Goal: Information Seeking & Learning: Learn about a topic

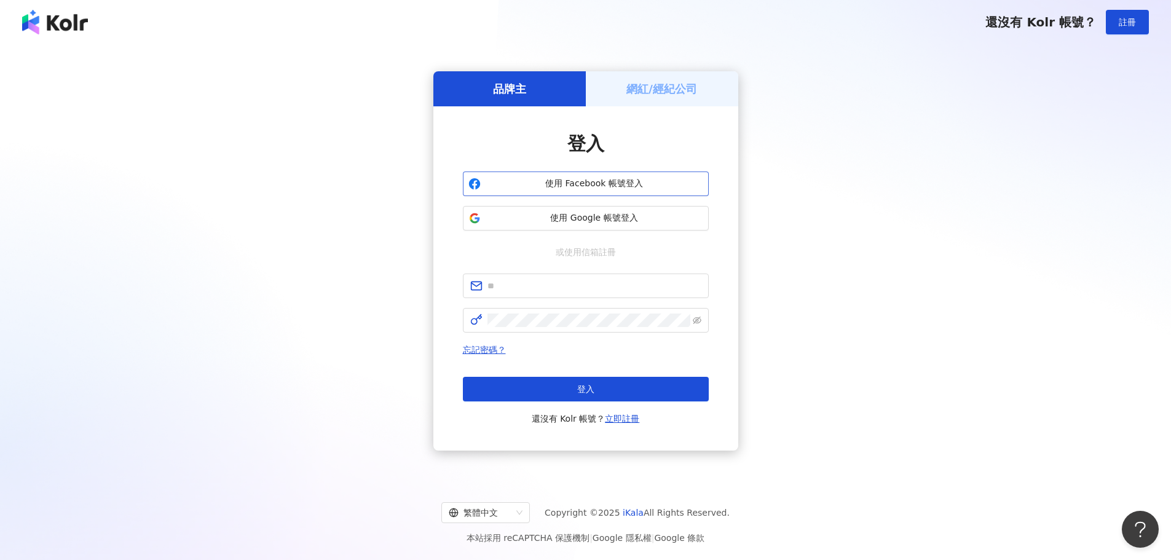
click at [612, 178] on span "使用 Facebook 帳號登入" at bounding box center [595, 184] width 218 height 12
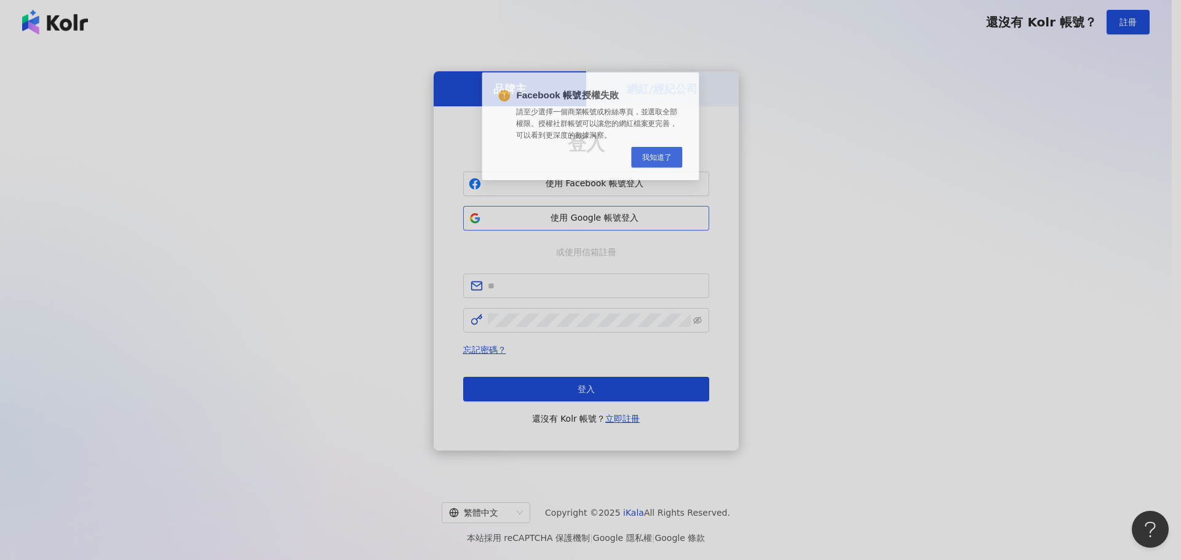
click at [579, 209] on div "Facebook 帳號授權失敗 請至少選擇一個商業帳號或粉絲專頁，並選取全部權限。授權社群帳號可以讓您的網紅檔案更完善，可以看到更深度的數據洞察。 Cance…" at bounding box center [590, 280] width 1181 height 560
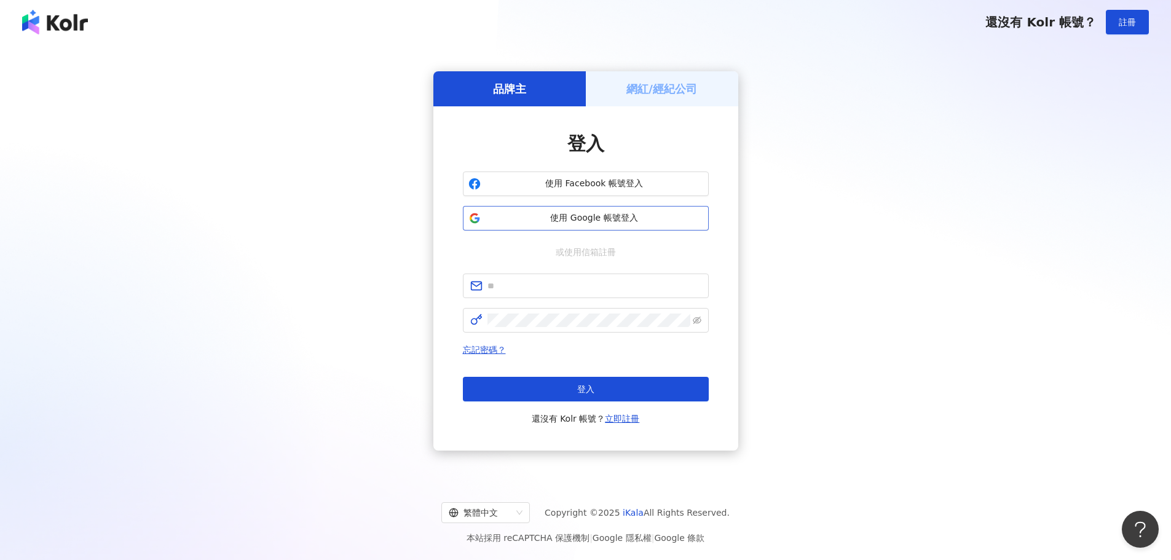
click at [568, 215] on span "使用 Google 帳號登入" at bounding box center [595, 218] width 218 height 12
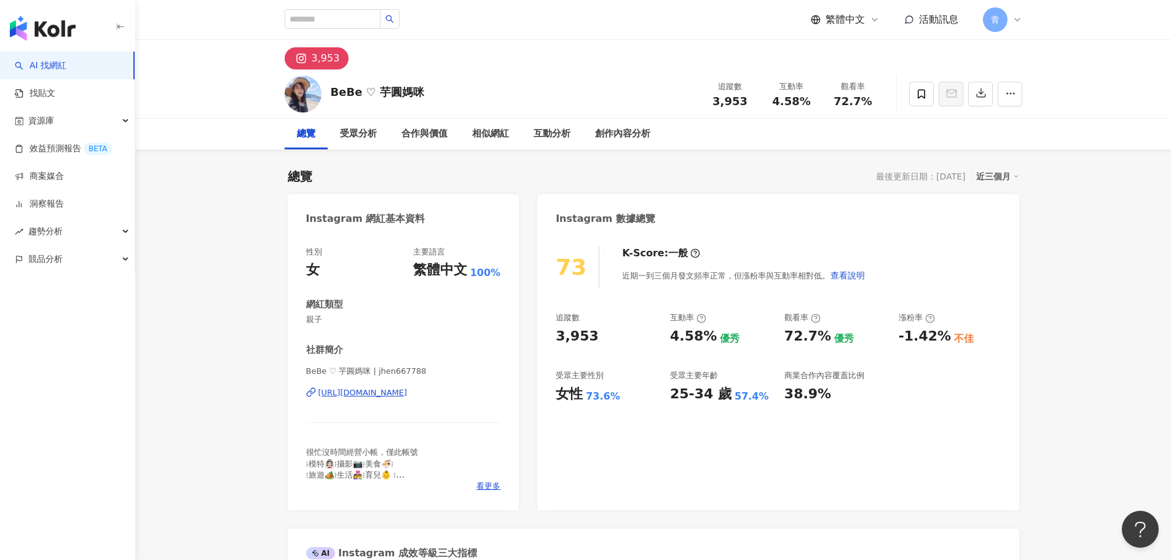
click at [341, 394] on div "[URL][DOMAIN_NAME]" at bounding box center [363, 392] width 89 height 11
